Goal: Task Accomplishment & Management: Manage account settings

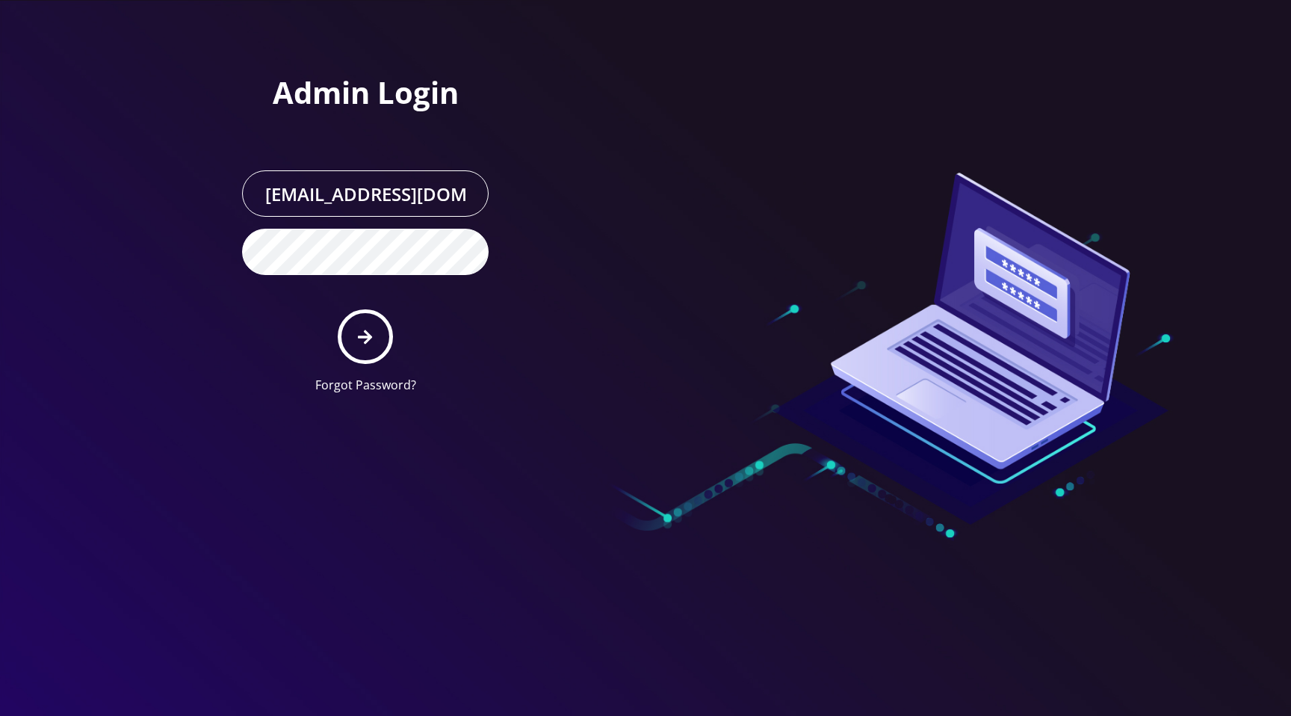
scroll to position [0, 31]
click at [368, 332] on icon "submit" at bounding box center [365, 337] width 14 height 16
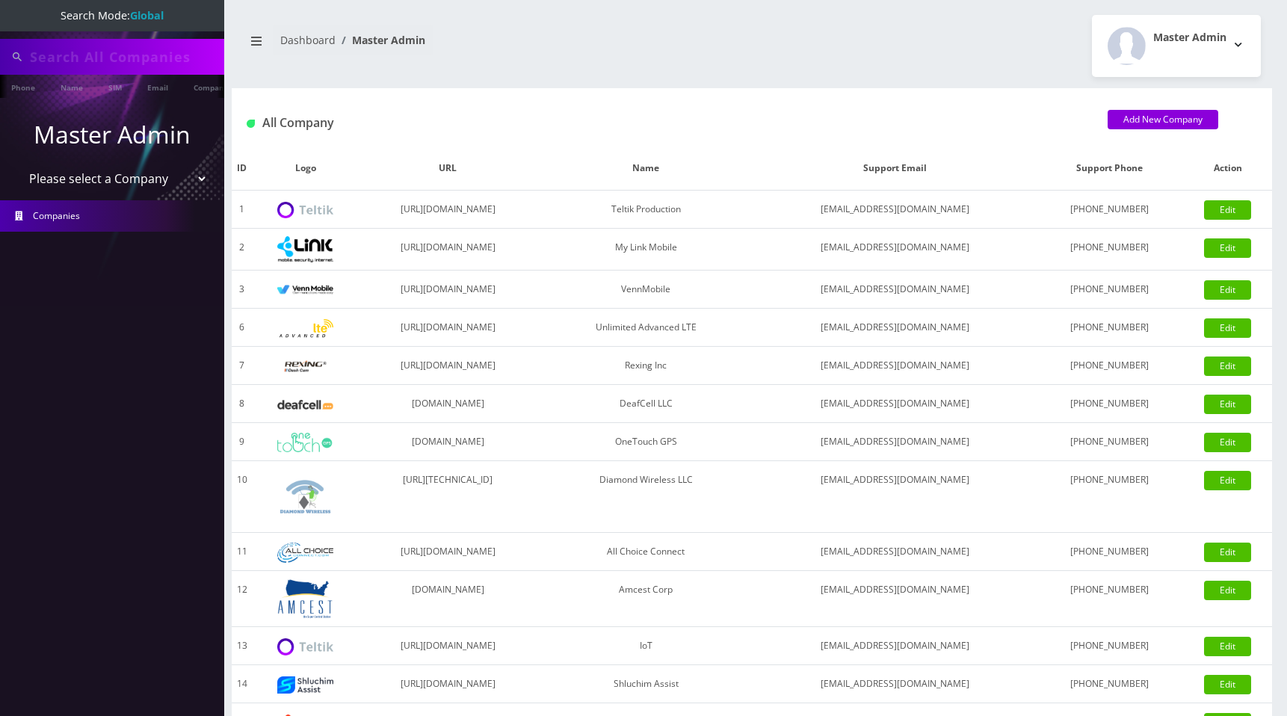
click at [143, 185] on select "Please select a Company Teltik Production My Link Mobile VennMobile Unlimited A…" at bounding box center [112, 178] width 191 height 28
type input "[PERSON_NAME]"
select select "1"
click at [17, 166] on select "Please select a Company Teltik Production My Link Mobile VennMobile Unlimited A…" at bounding box center [112, 180] width 191 height 28
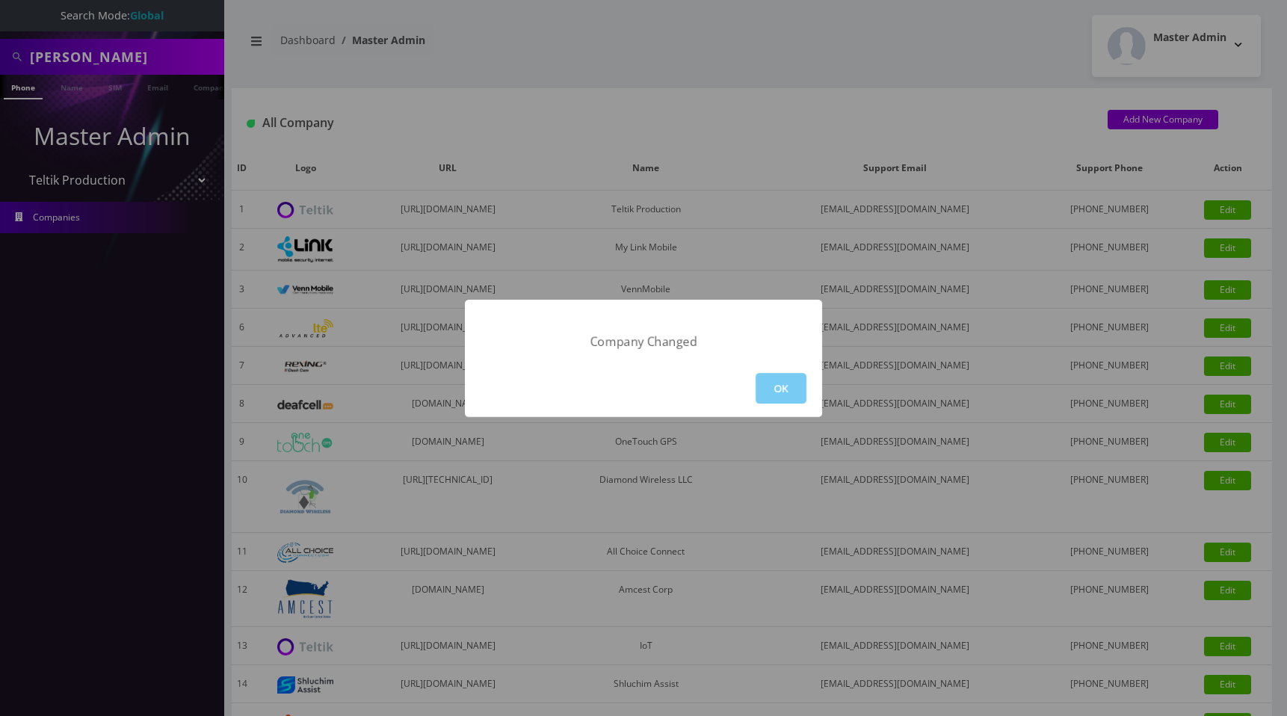
click at [767, 378] on button "OK" at bounding box center [780, 388] width 51 height 31
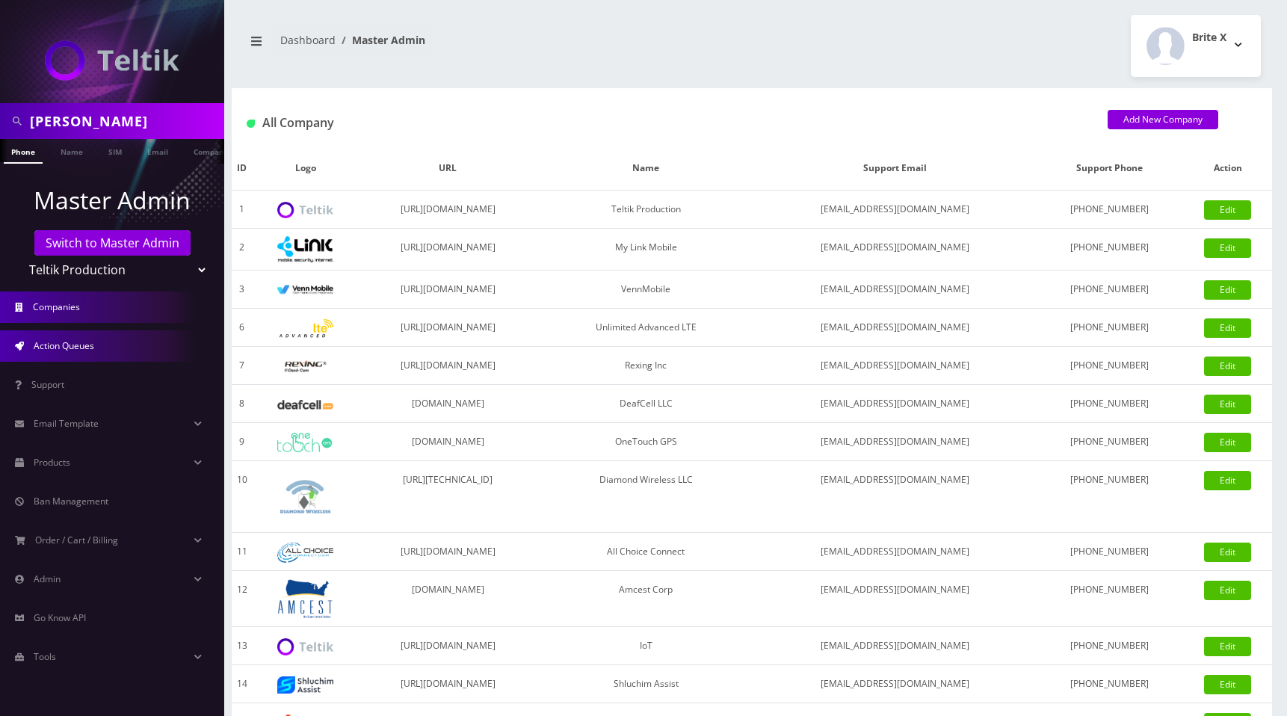
click at [84, 342] on span "Action Queues" at bounding box center [64, 345] width 61 height 13
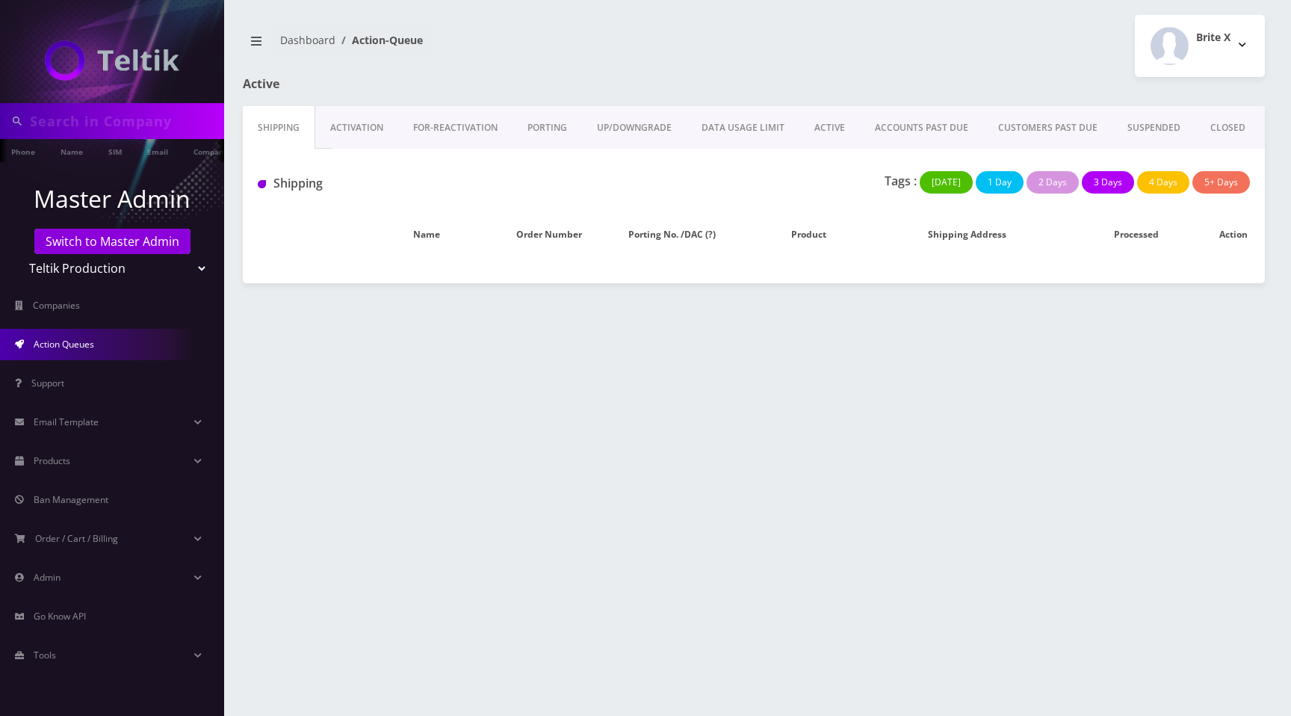
type input "[PERSON_NAME]"
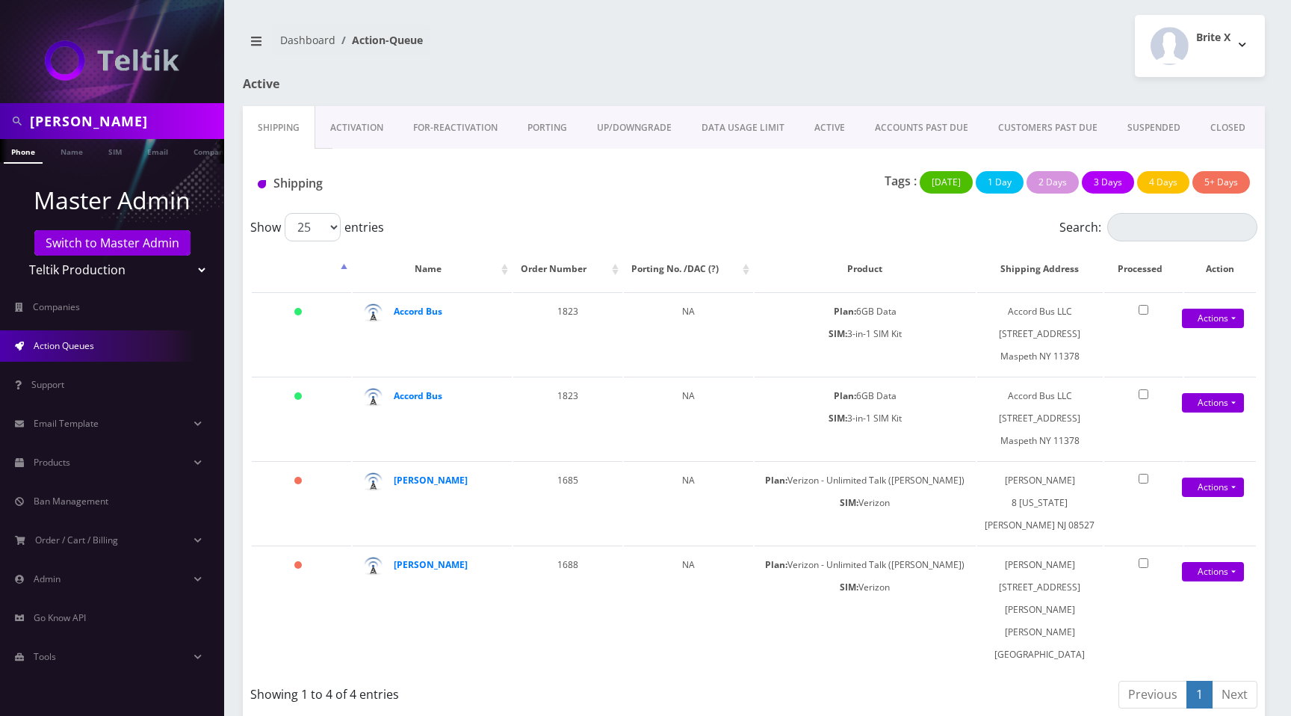
click at [129, 267] on select "Teltik Production My Link Mobile VennMobile Unlimited Advanced LTE Rexing Inc D…" at bounding box center [112, 270] width 191 height 28
select select "13"
click at [17, 256] on select "Teltik Production My Link Mobile VennMobile Unlimited Advanced LTE Rexing Inc D…" at bounding box center [112, 270] width 191 height 28
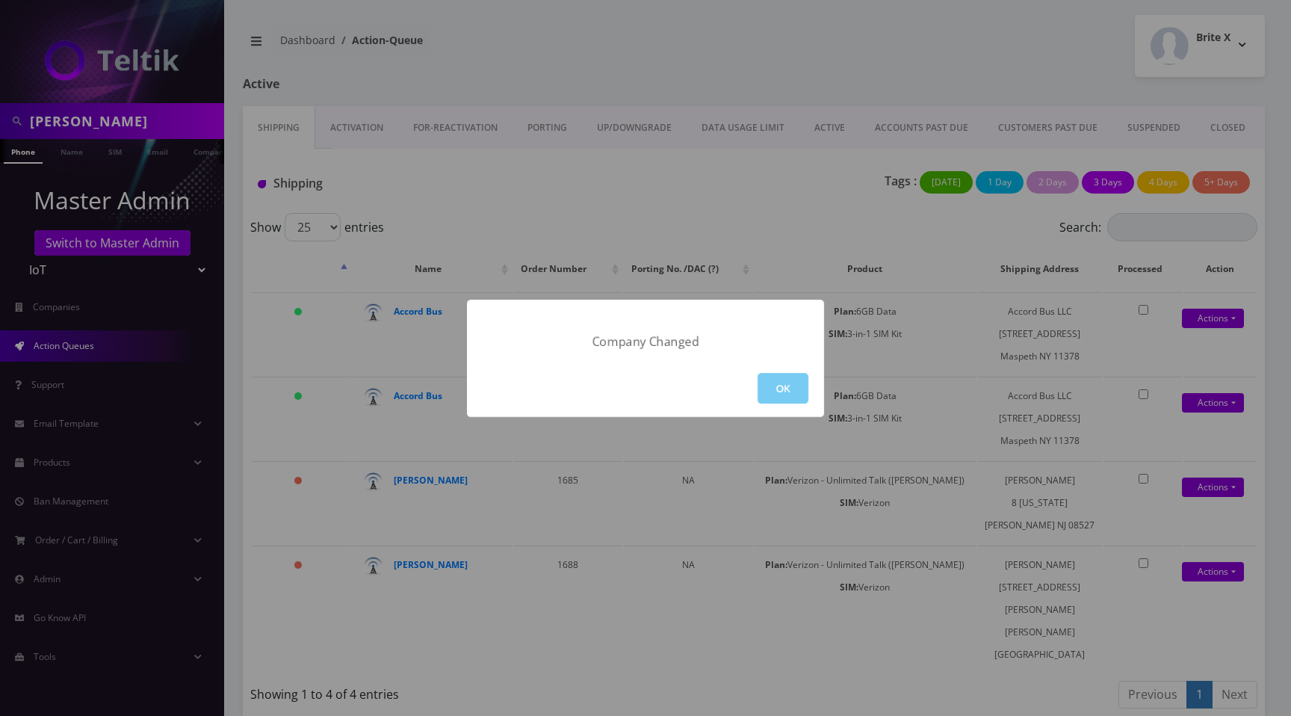
click at [780, 386] on button "OK" at bounding box center [783, 388] width 51 height 31
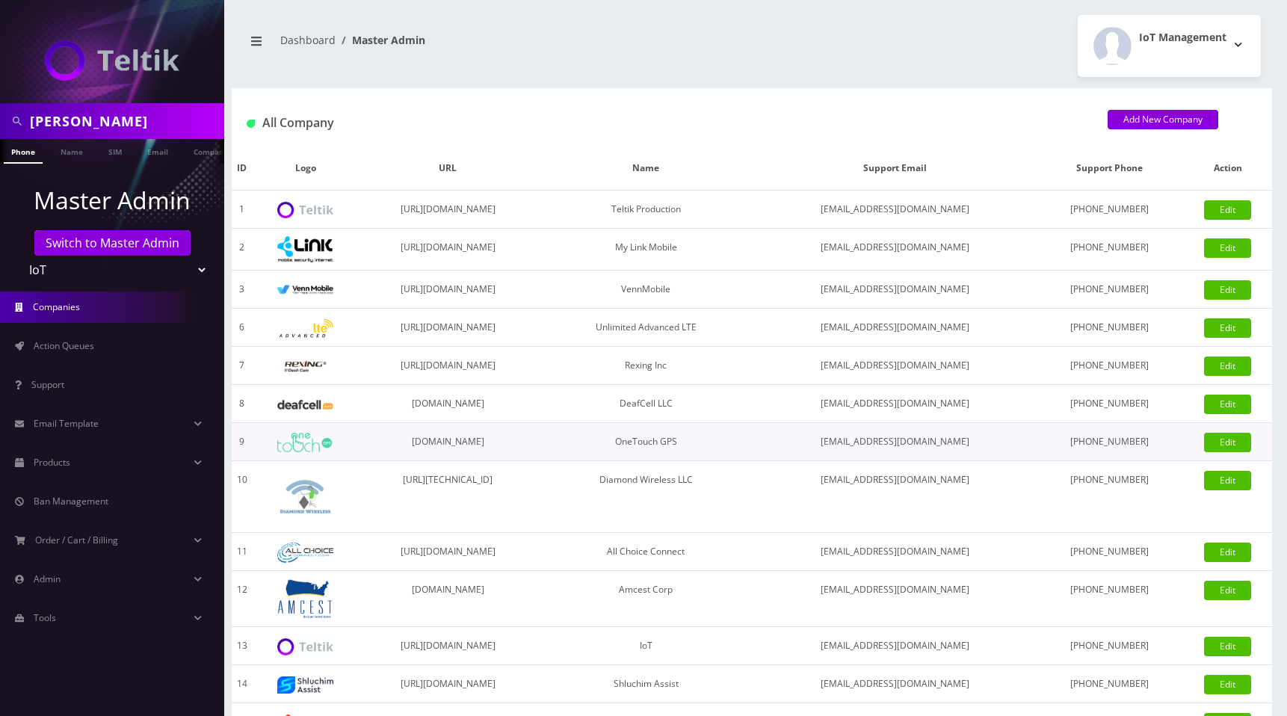
scroll to position [310, 0]
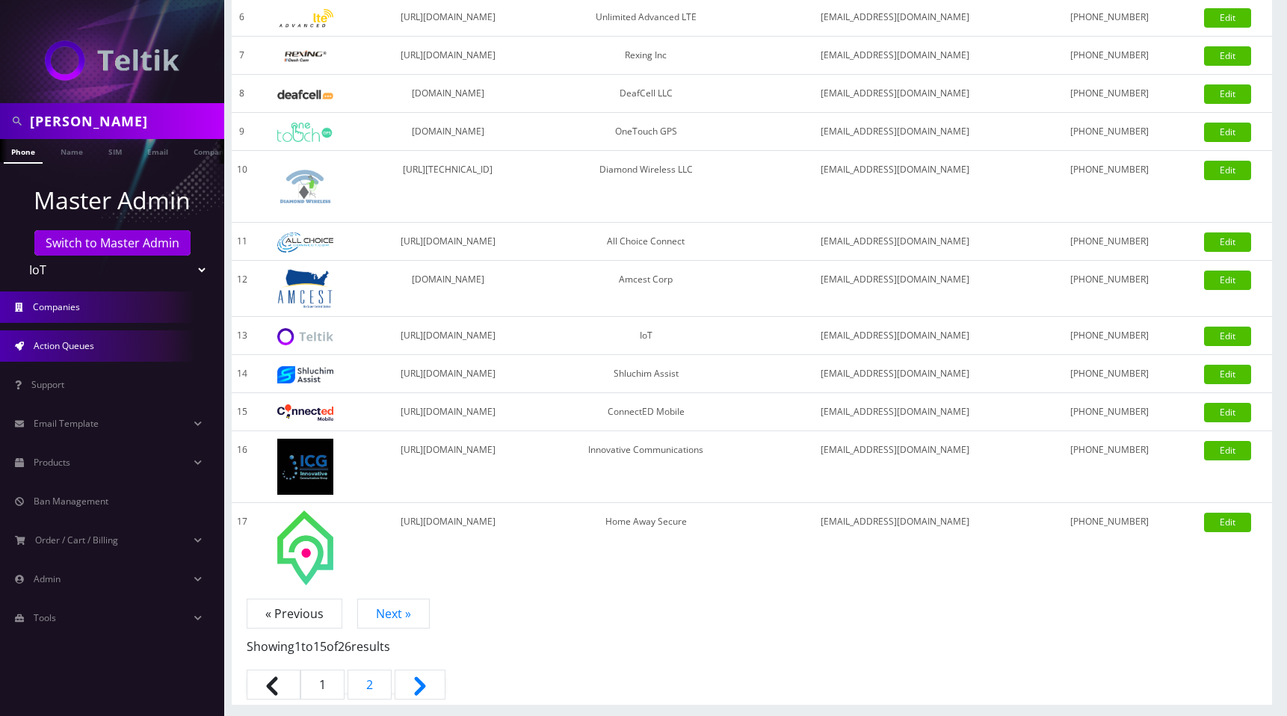
click at [73, 347] on span "Action Queues" at bounding box center [64, 345] width 61 height 13
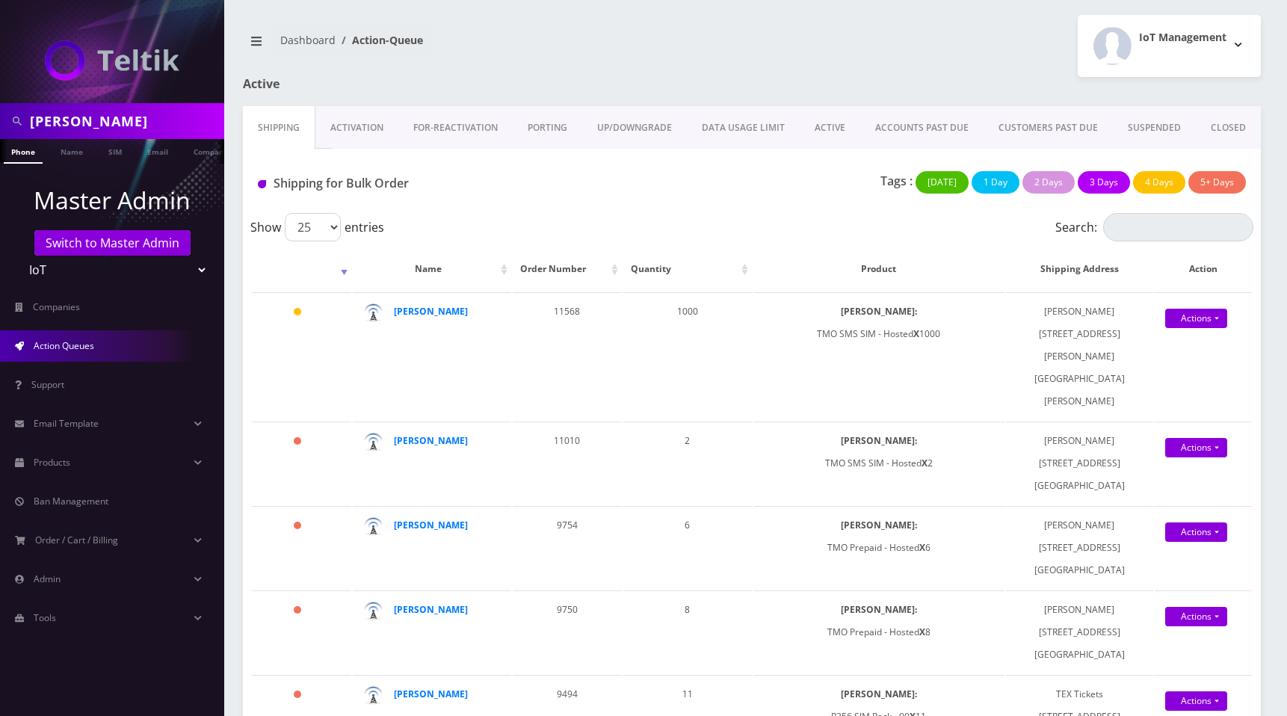
click at [938, 51] on div "IoT Management Logout" at bounding box center [1012, 46] width 520 height 62
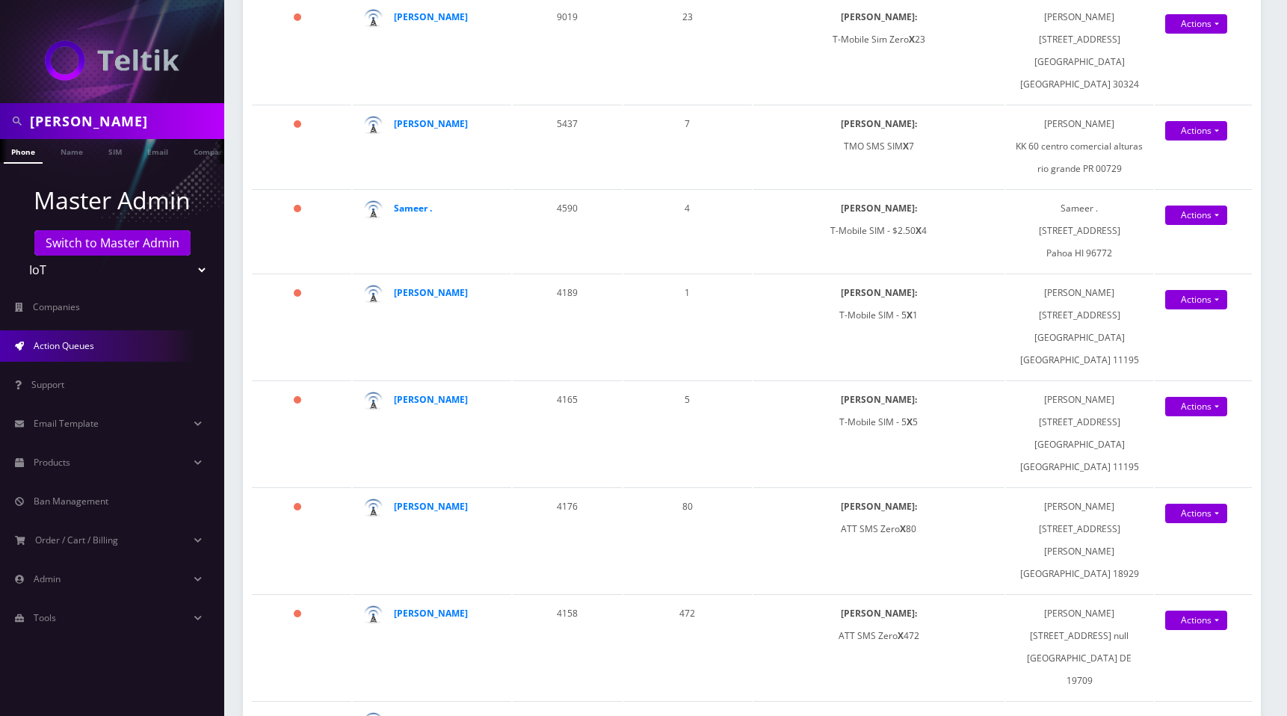
scroll to position [1409, 0]
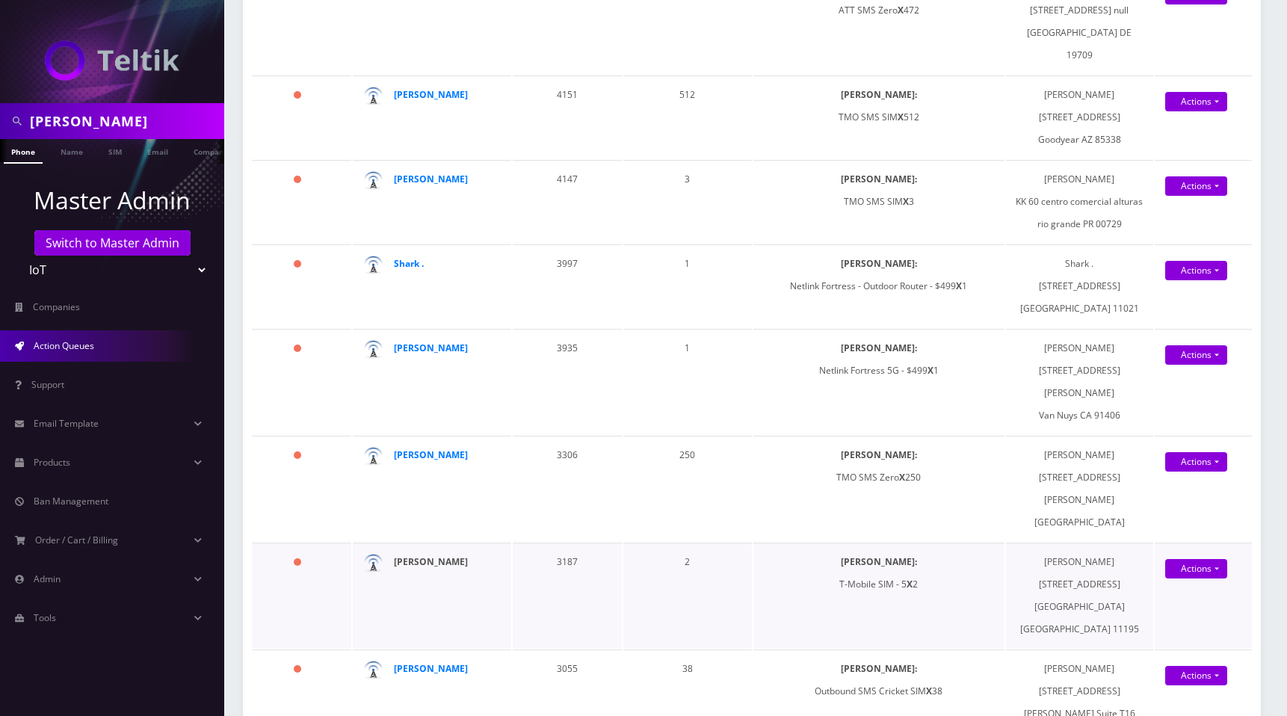
click at [448, 555] on strong "Abdallah ABUELEZZ" at bounding box center [431, 561] width 74 height 13
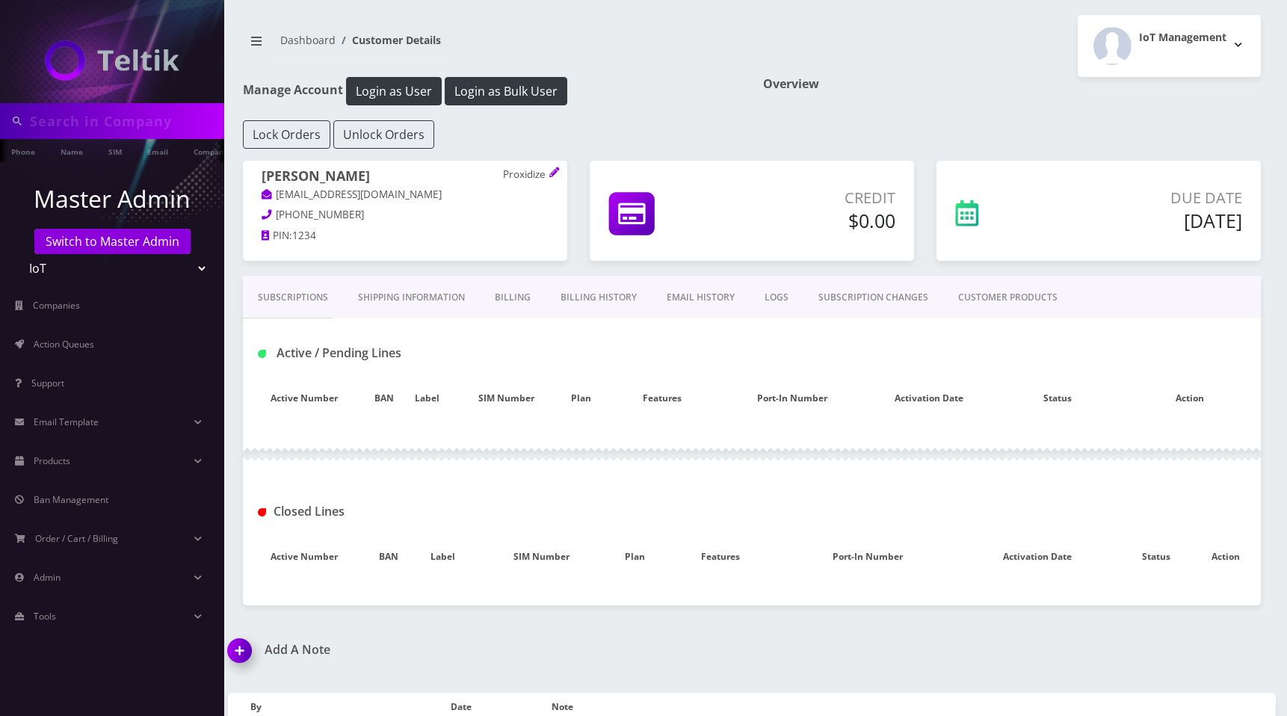
type input "[PERSON_NAME]"
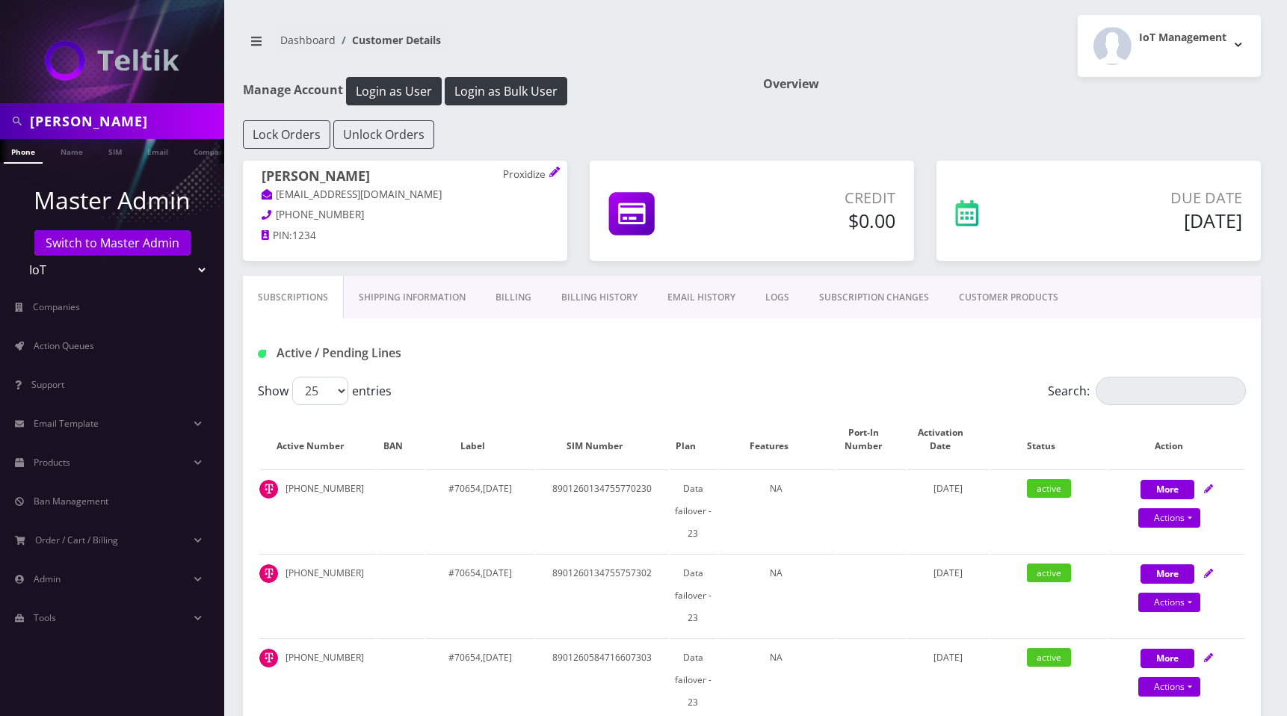
click at [843, 289] on link "SUBSCRIPTION CHANGES" at bounding box center [874, 297] width 140 height 43
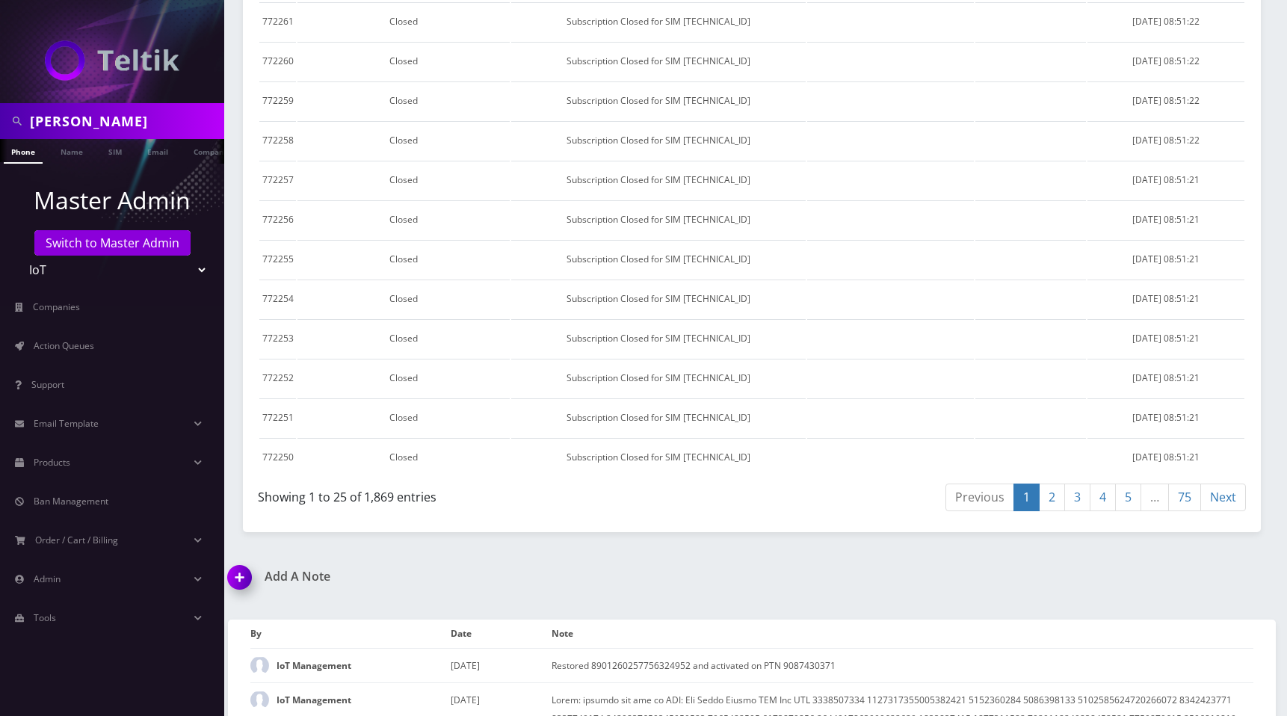
scroll to position [971, 0]
click at [1182, 492] on link "75" at bounding box center [1184, 494] width 33 height 28
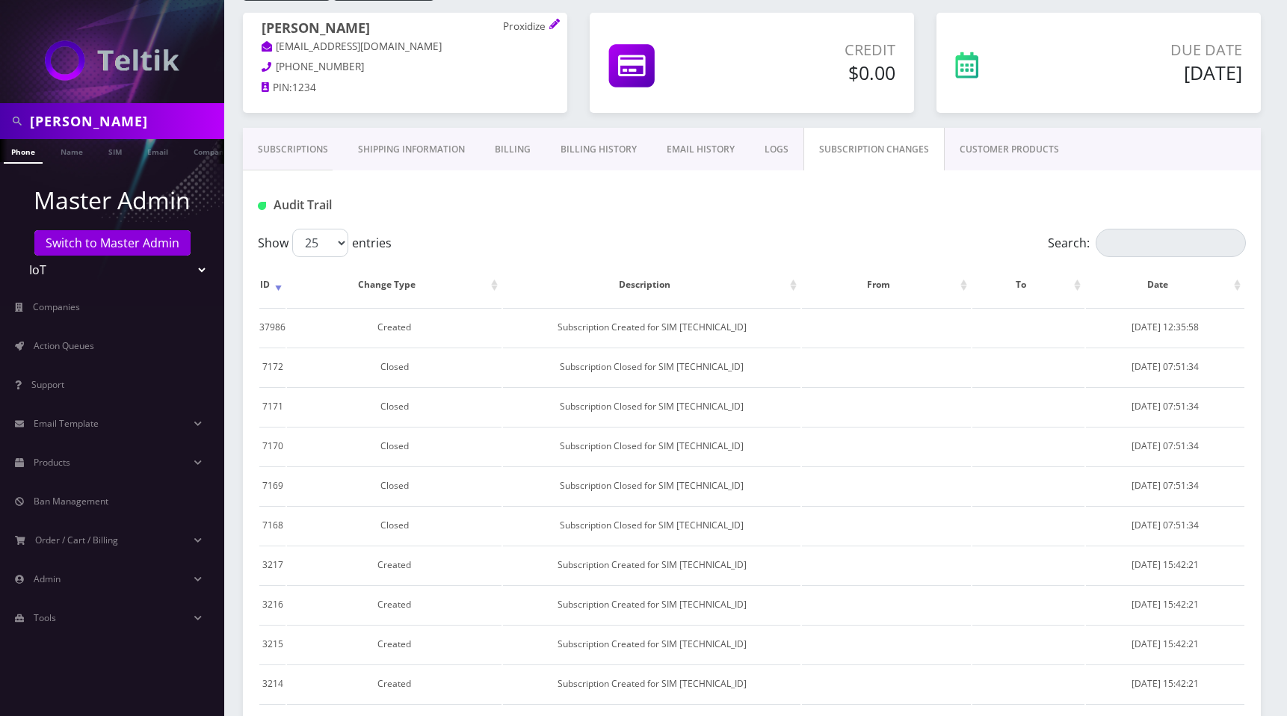
scroll to position [0, 0]
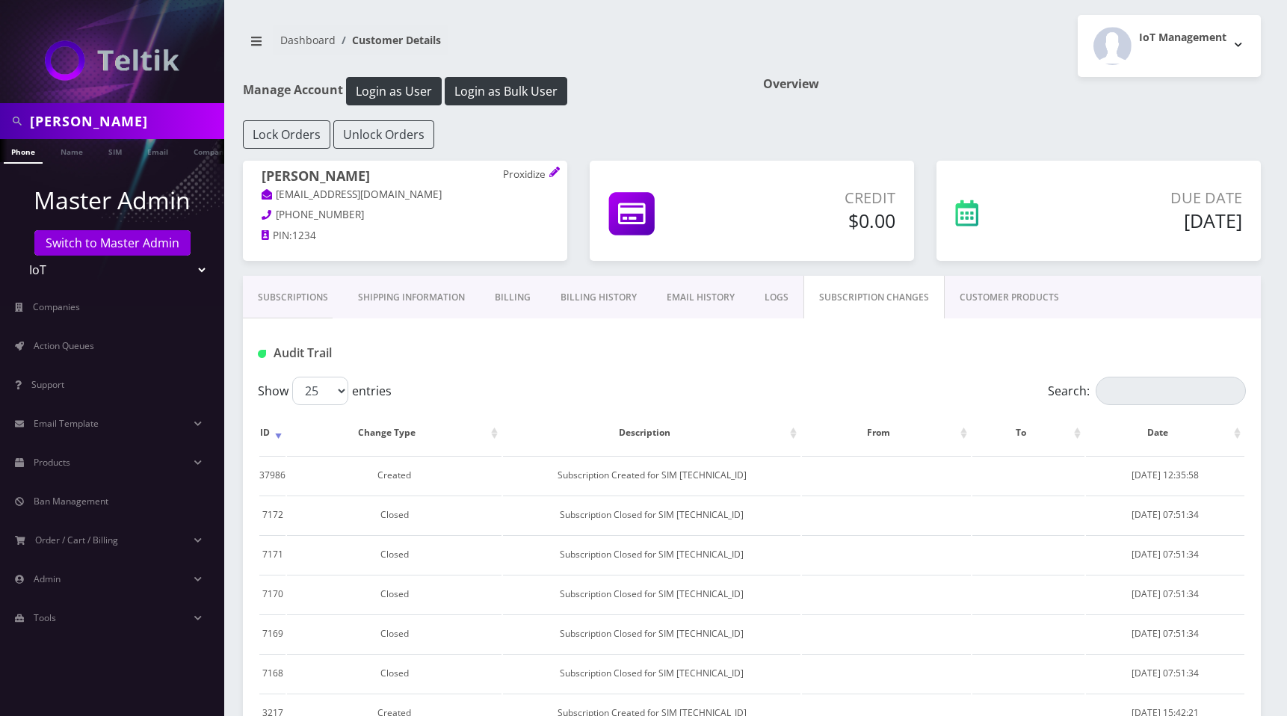
click at [285, 297] on link "Subscriptions" at bounding box center [293, 297] width 100 height 43
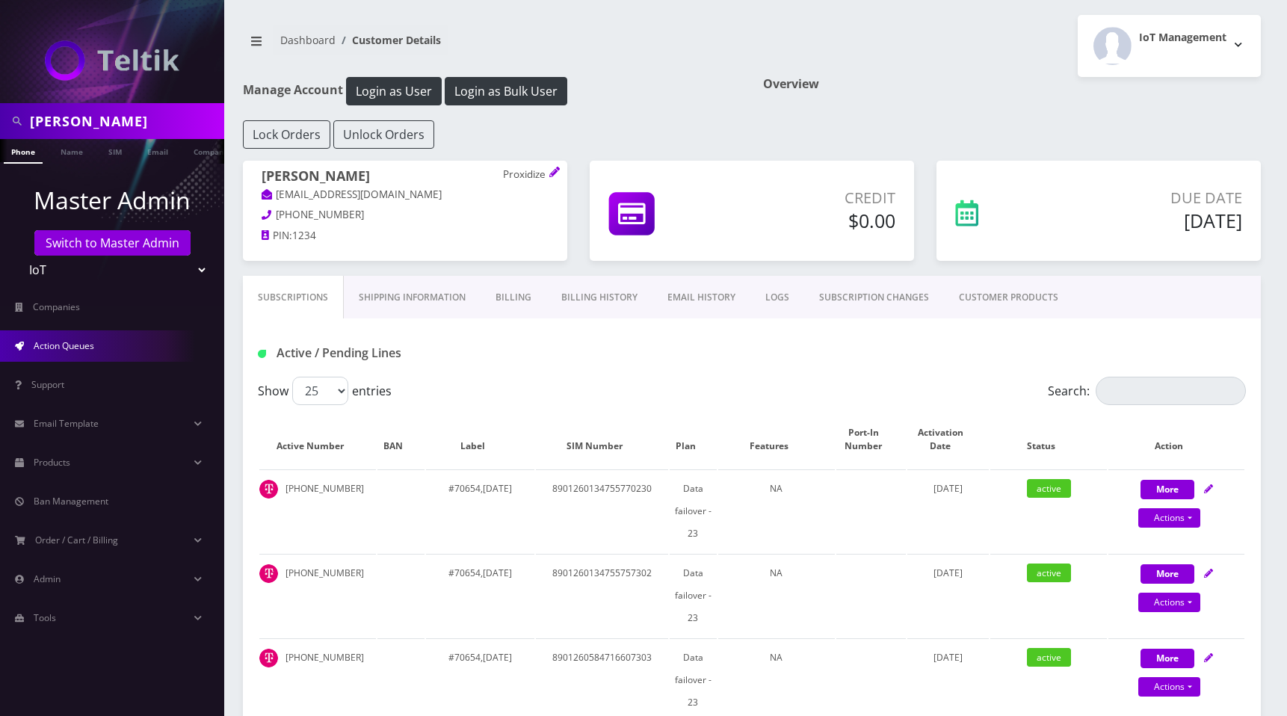
click at [67, 347] on span "Action Queues" at bounding box center [64, 345] width 61 height 13
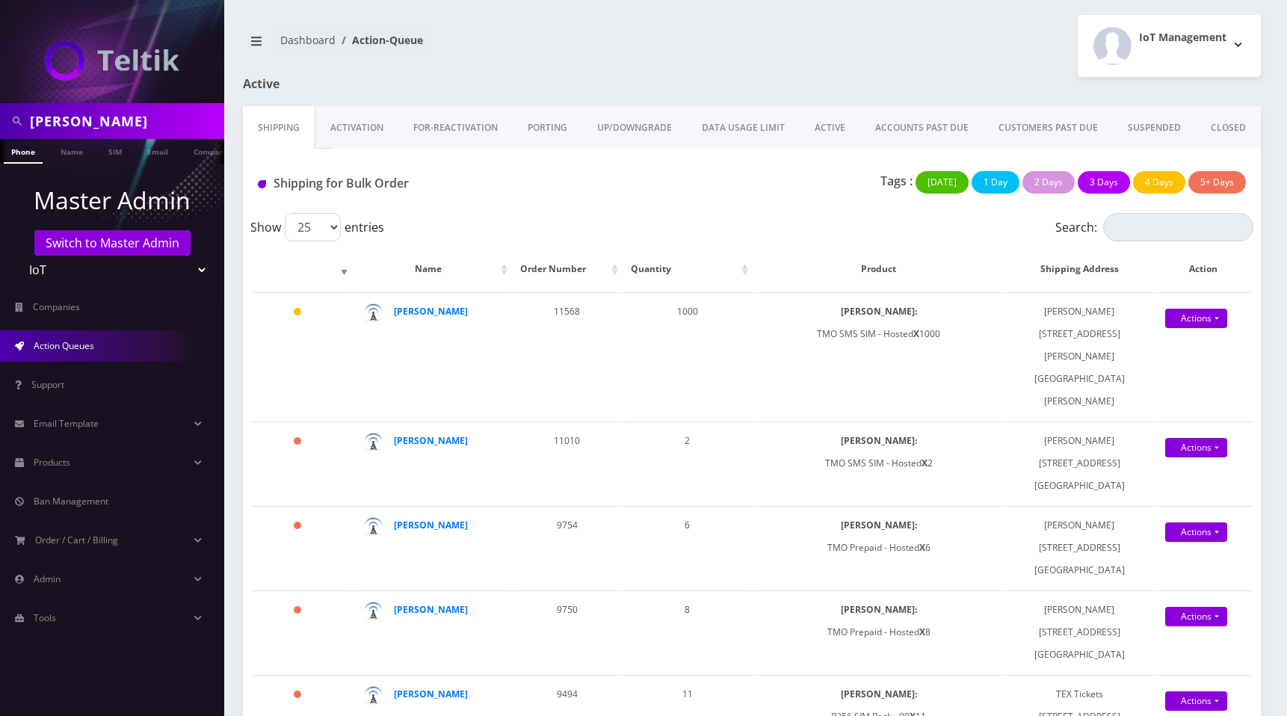
click at [849, 112] on link "ACTIVE" at bounding box center [829, 127] width 61 height 43
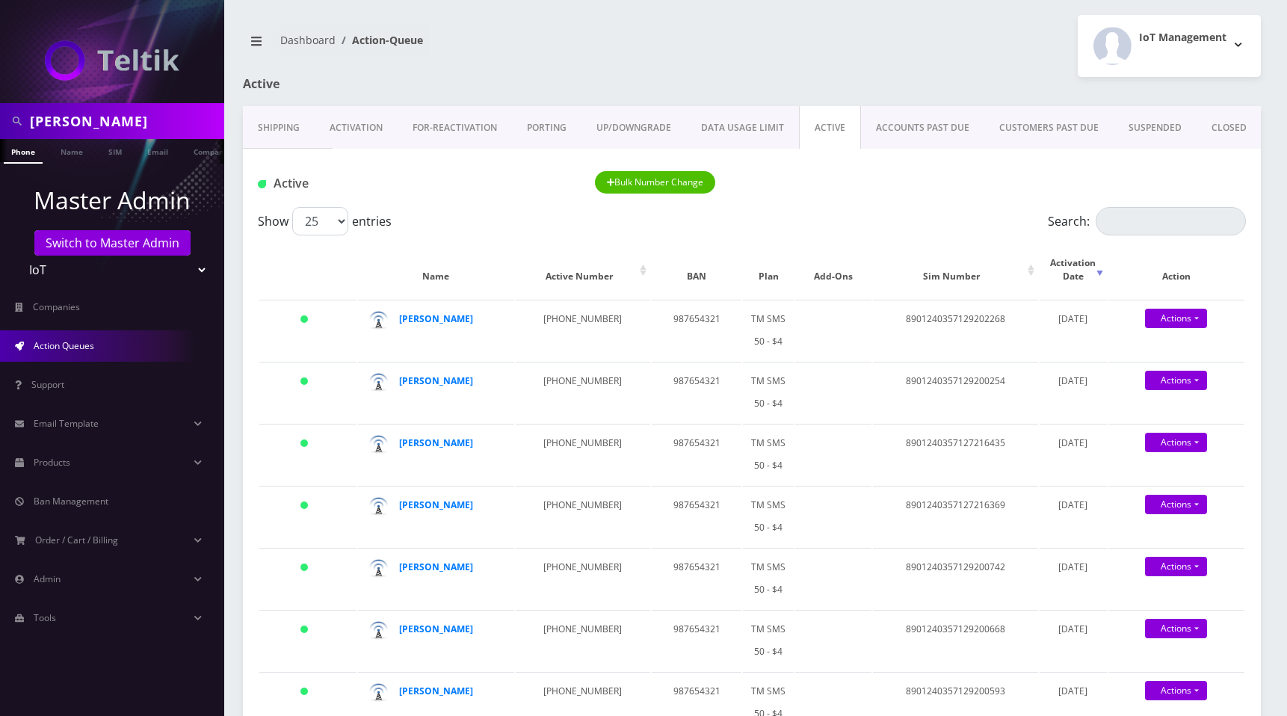
click at [941, 38] on div "IoT Management Logout" at bounding box center [1012, 46] width 520 height 62
click at [908, 116] on link "ACCOUNTS PAST DUE" at bounding box center [922, 127] width 123 height 43
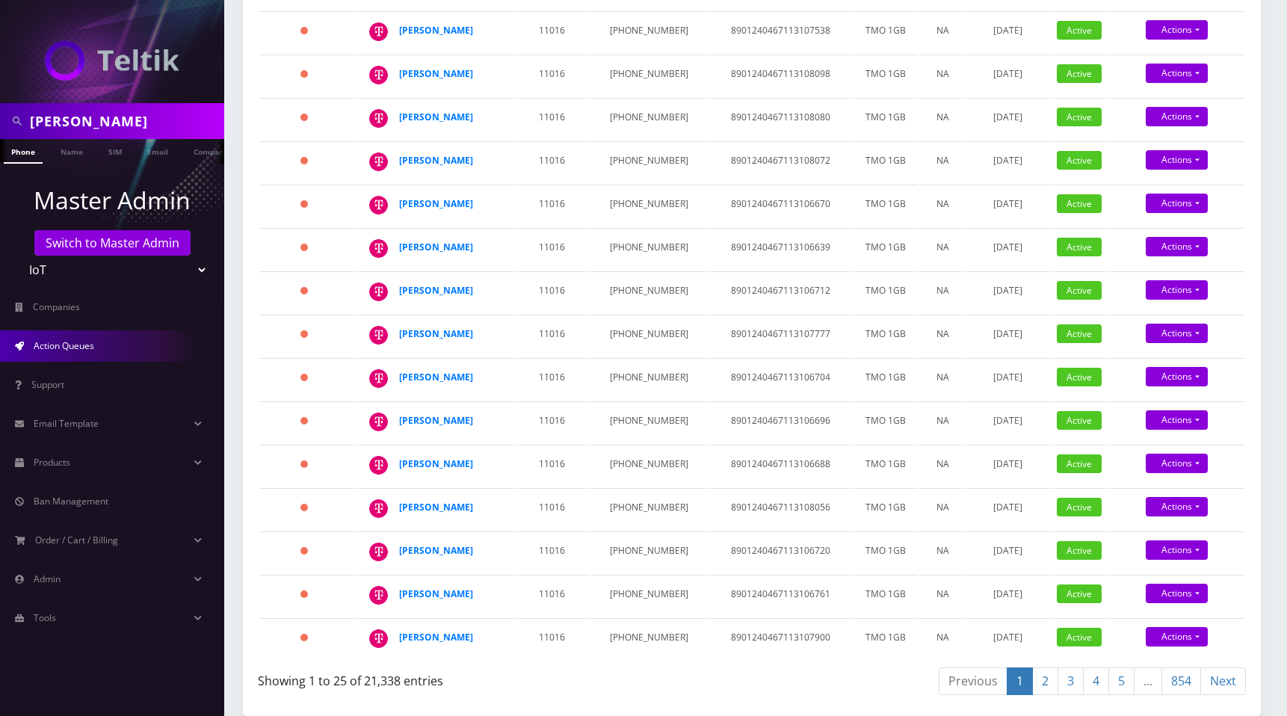
scroll to position [1195, 0]
click at [461, 544] on strong "[PERSON_NAME]" at bounding box center [436, 550] width 74 height 13
